Goal: Transaction & Acquisition: Download file/media

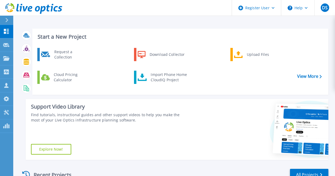
click at [228, 129] on div at bounding box center [261, 129] width 136 height 61
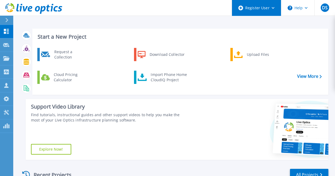
click at [272, 5] on div "Register User" at bounding box center [256, 8] width 49 height 16
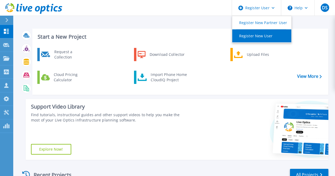
click at [265, 36] on link "Register New User" at bounding box center [262, 35] width 59 height 13
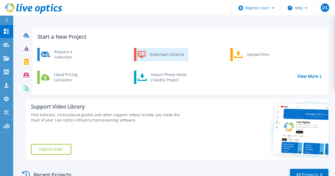
click at [173, 55] on div "Download Collector" at bounding box center [167, 54] width 40 height 11
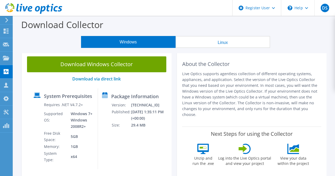
click at [212, 41] on button "Linux" at bounding box center [223, 42] width 95 height 12
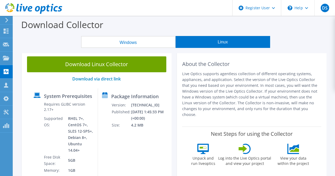
click at [147, 36] on button "Windows" at bounding box center [128, 42] width 95 height 12
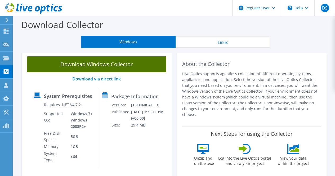
click at [120, 60] on link "Download Windows Collector" at bounding box center [97, 64] width 140 height 16
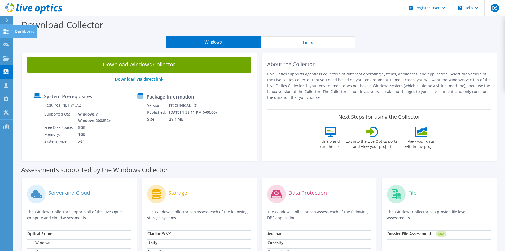
click at [8, 34] on div at bounding box center [6, 32] width 6 height 6
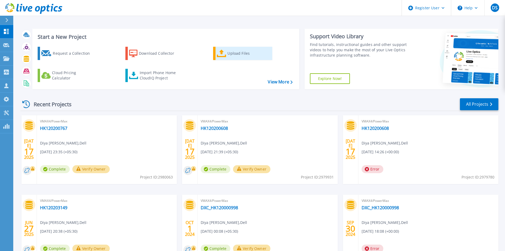
click at [220, 53] on icon at bounding box center [222, 54] width 10 height 8
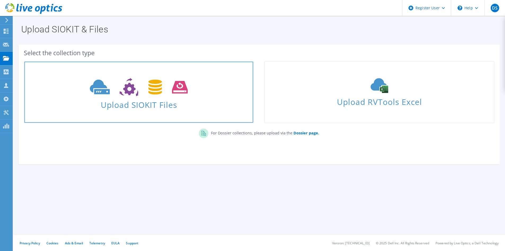
click at [155, 104] on span "Upload SIOKIT Files" at bounding box center [138, 102] width 229 height 11
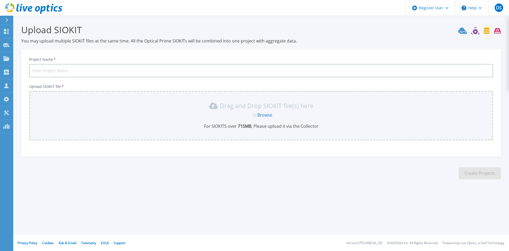
click at [464, 30] on icon at bounding box center [462, 30] width 9 height 6
click at [477, 34] on icon at bounding box center [479, 31] width 43 height 8
click at [494, 29] on icon at bounding box center [479, 31] width 43 height 8
click at [506, 29] on section "Upload SIOKIT You may upload multiple SIOKIT files at the same time. All the Op…" at bounding box center [261, 103] width 496 height 175
click at [494, 29] on icon at bounding box center [479, 31] width 43 height 8
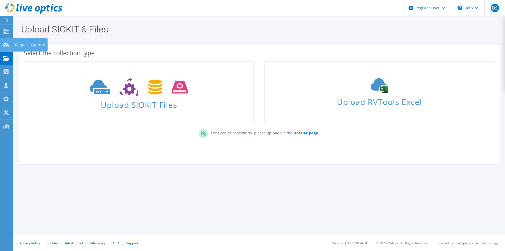
click at [8, 42] on icon at bounding box center [6, 44] width 6 height 5
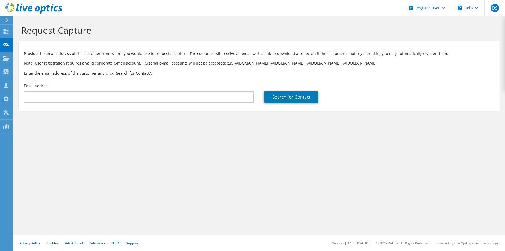
click at [126, 63] on p "Note: User registration requires a valid corporate e-mail account. Personal e-m…" at bounding box center [259, 63] width 471 height 6
click at [3, 29] on icon at bounding box center [6, 31] width 6 height 5
